Goal: Information Seeking & Learning: Find specific fact

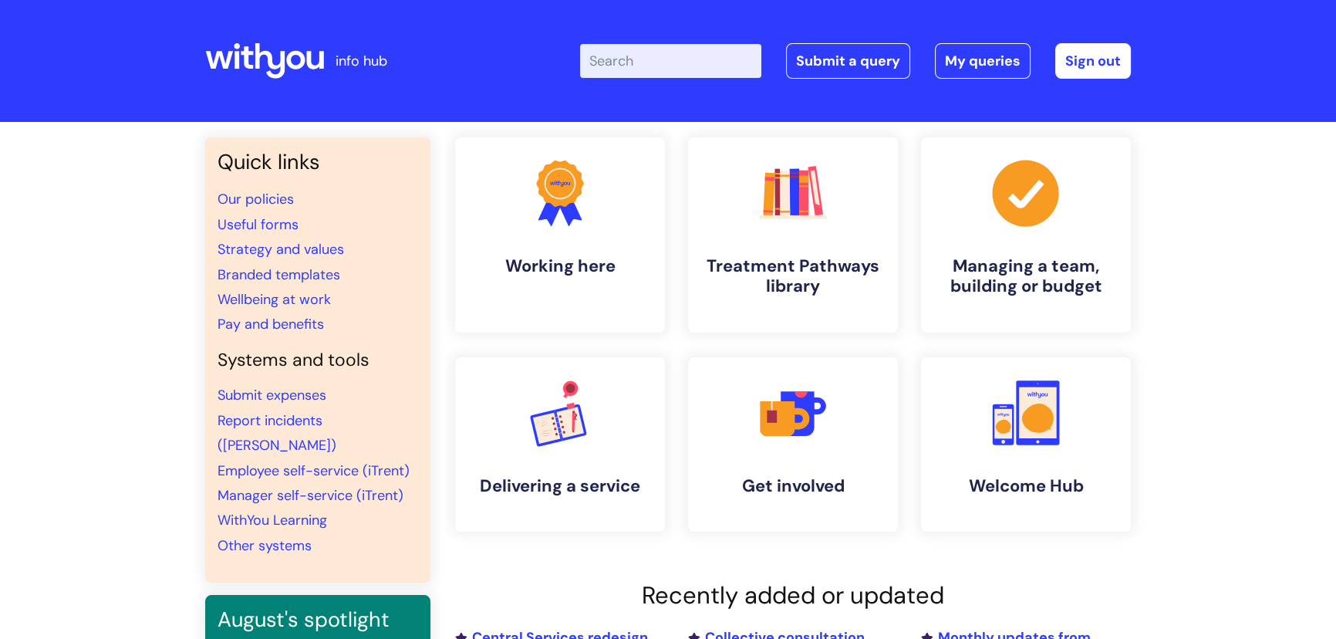
drag, startPoint x: 679, startPoint y: 31, endPoint x: 670, endPoint y: 46, distance: 17.3
click at [679, 32] on div "Enter your search term here... Search Submit a query My queries Welcome Derek M…" at bounding box center [783, 60] width 696 height 91
click at [669, 47] on input "Enter your search term here..." at bounding box center [670, 61] width 181 height 34
type input "eap"
click button "Search" at bounding box center [0, 0] width 0 height 0
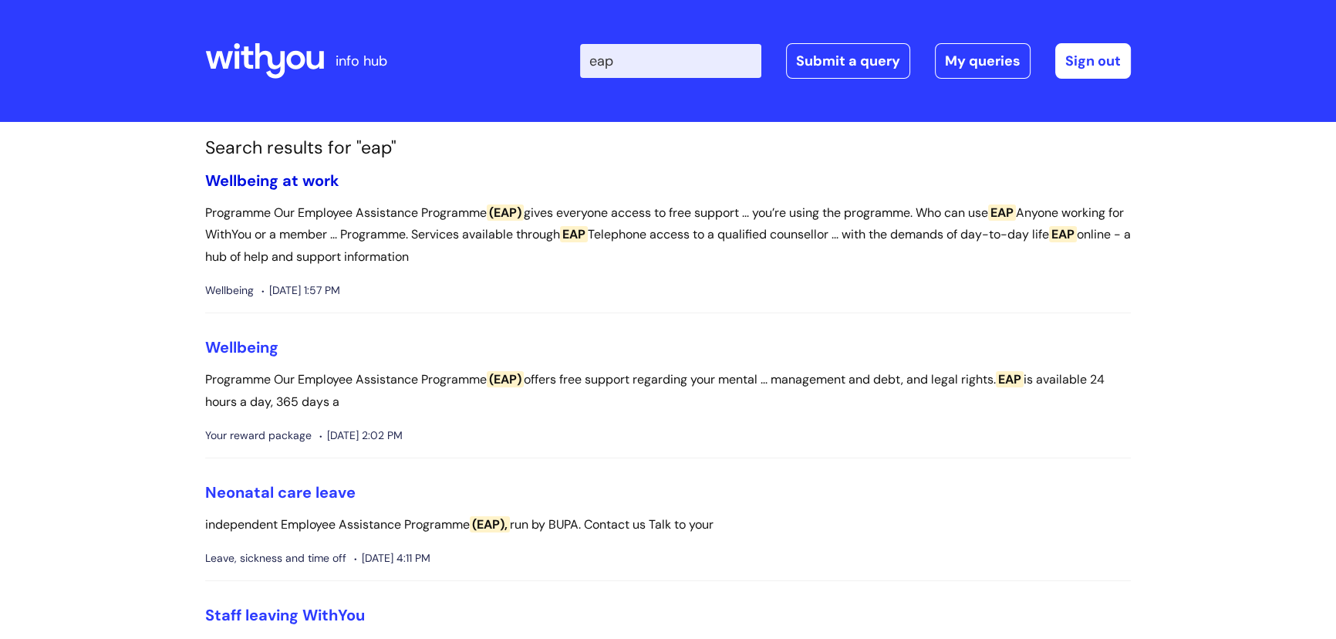
click at [285, 177] on link "Wellbeing at work" at bounding box center [272, 180] width 134 height 20
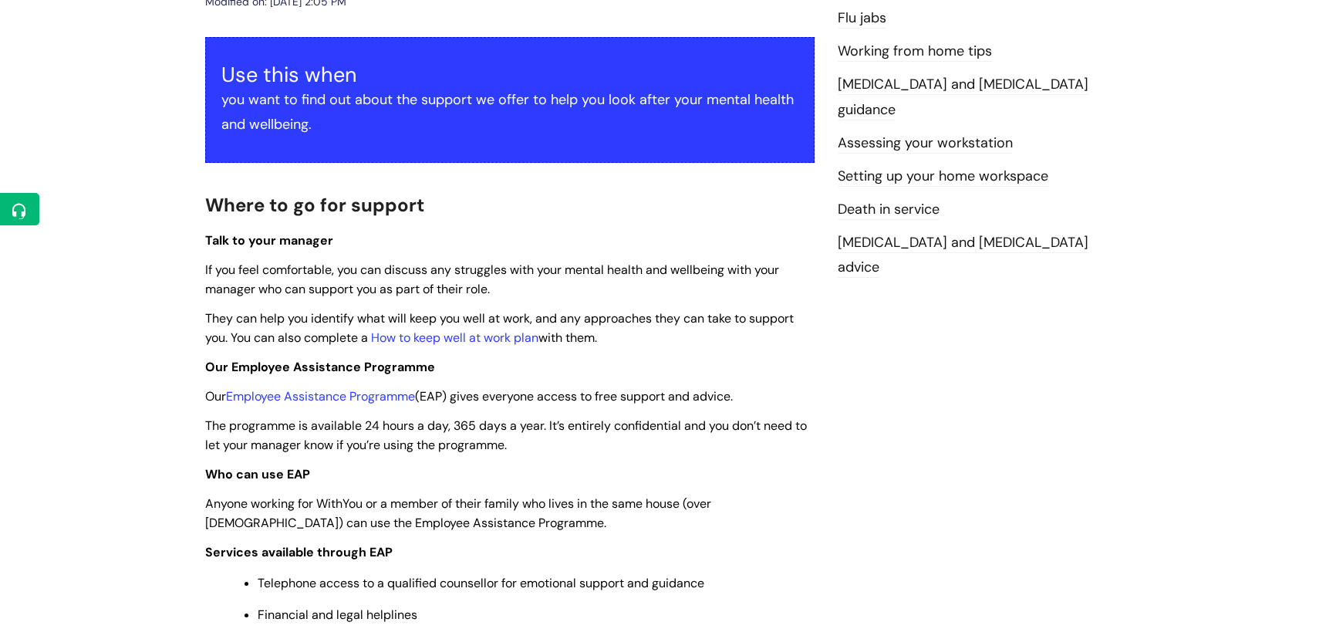
scroll to position [420, 0]
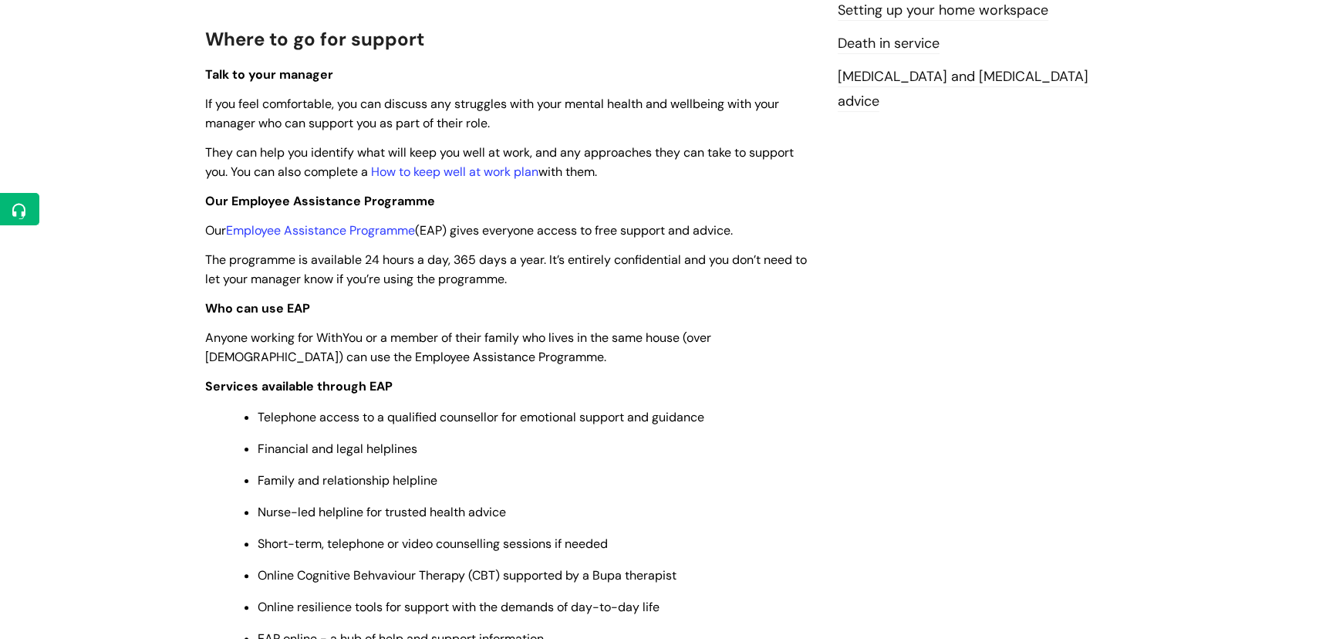
click at [523, 278] on p "The programme is available 24 hours a day, 365 days a year. It’s entirely confi…" at bounding box center [509, 269] width 609 height 39
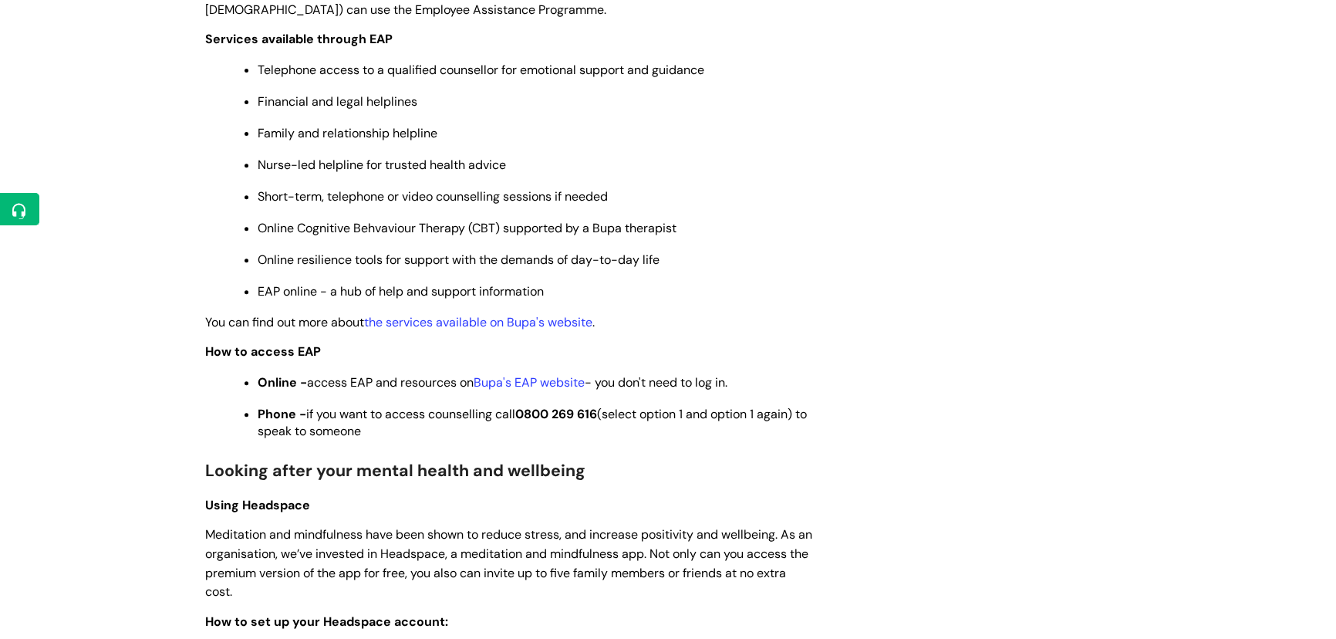
scroll to position [911, 0]
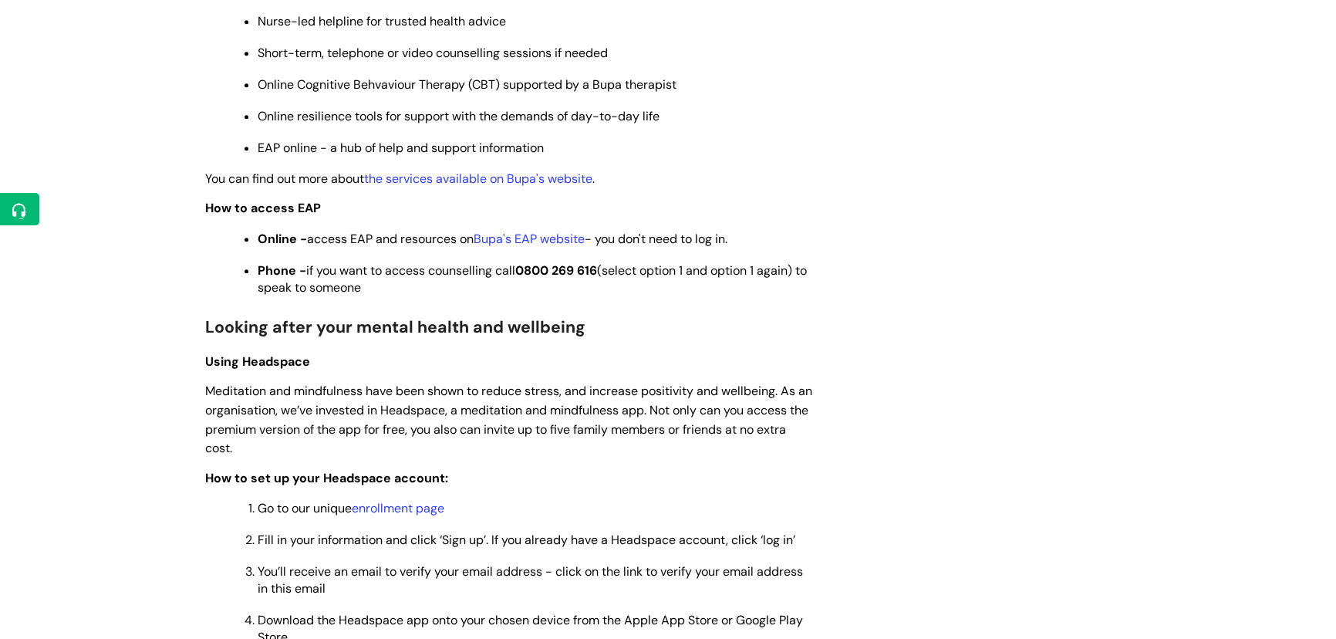
drag, startPoint x: 399, startPoint y: 281, endPoint x: 204, endPoint y: 207, distance: 209.1
copy div "How to access EAP Online - access EAP and resources on Bupa's EAP website - you…"
